Goal: Check status: Check status

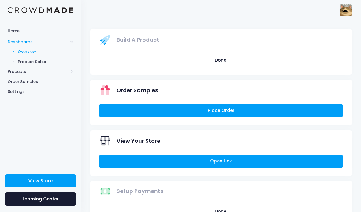
click at [23, 64] on span "Product Sales" at bounding box center [46, 62] width 56 height 6
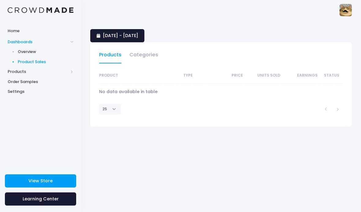
select select "25"
click at [117, 39] on link "2 September 2025 - 1 October 2025" at bounding box center [117, 35] width 54 height 13
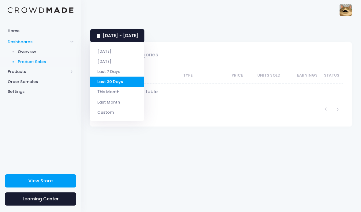
click at [106, 60] on li "Yesterday" at bounding box center [117, 61] width 54 height 10
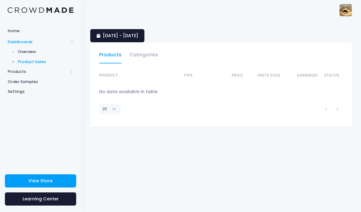
select select "25"
click at [108, 38] on span "[DATE] - [DATE]" at bounding box center [120, 35] width 35 height 6
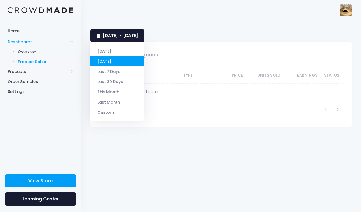
click at [109, 69] on li "Last 7 Days" at bounding box center [117, 71] width 54 height 10
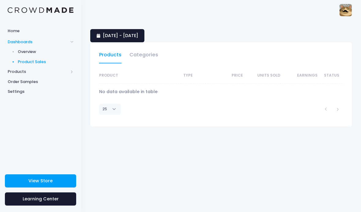
select select "25"
